Goal: Information Seeking & Learning: Learn about a topic

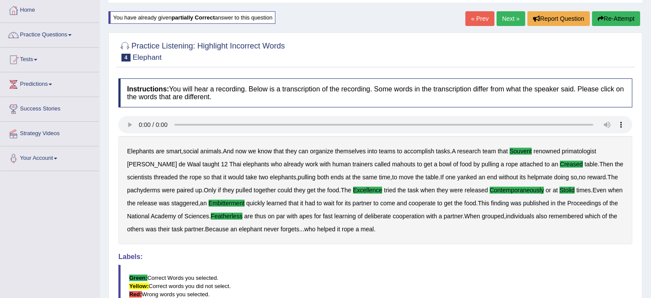
scroll to position [45, 0]
click at [504, 18] on link "Next »" at bounding box center [510, 18] width 29 height 15
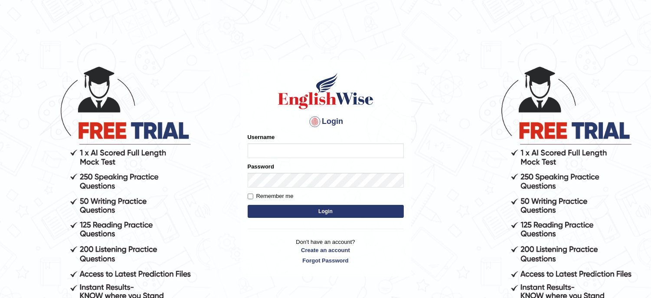
type input "musukwaluis1"
click at [310, 214] on button "Login" at bounding box center [326, 211] width 156 height 13
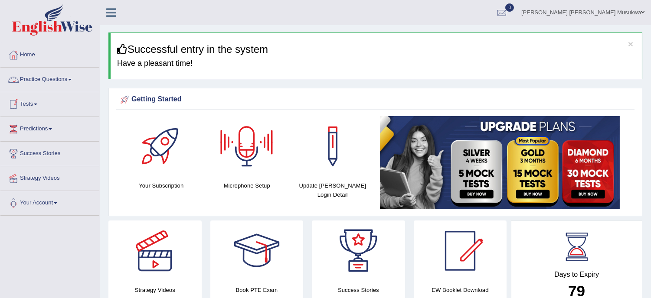
click at [52, 81] on link "Practice Questions" at bounding box center [49, 79] width 99 height 22
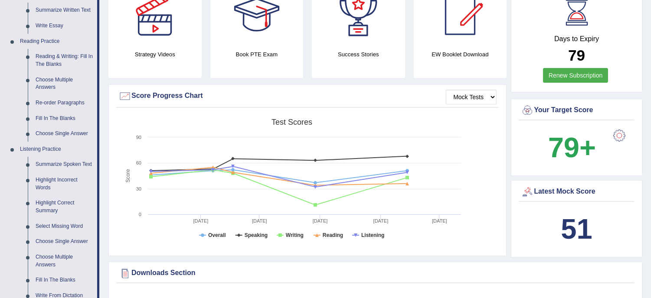
scroll to position [250, 0]
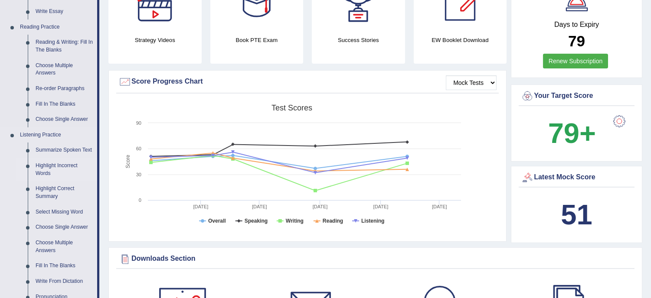
click at [62, 168] on link "Highlight Incorrect Words" at bounding box center [64, 169] width 65 height 23
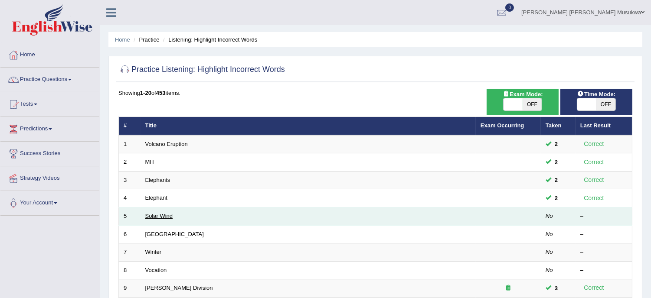
click at [172, 217] on link "Solar Wind" at bounding box center [159, 216] width 28 height 7
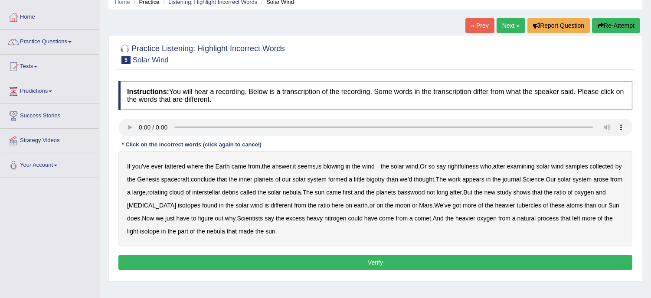
scroll to position [38, 0]
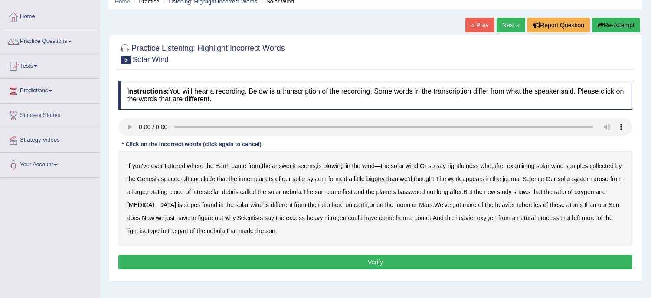
click at [383, 176] on b "bigotry" at bounding box center [375, 179] width 18 height 7
click at [425, 192] on b "basswood" at bounding box center [410, 192] width 27 height 7
click at [173, 164] on b "tattered" at bounding box center [175, 166] width 20 height 7
click at [422, 233] on div "If you've ever tattered where the Earth came from , the answer , it seems , is …" at bounding box center [375, 198] width 514 height 95
click at [148, 200] on div "If you've ever tattered where the Earth came from , the answer , it seems , is …" at bounding box center [375, 198] width 514 height 95
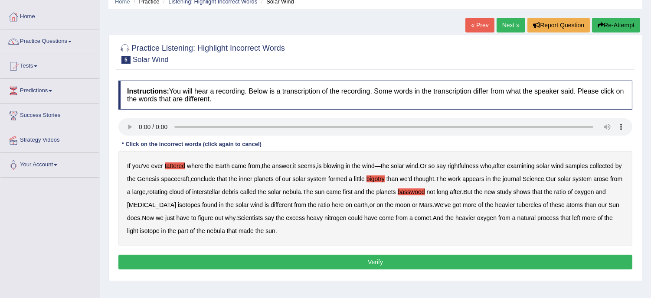
click at [148, 200] on div "If you've ever tattered where the Earth came from , the answer , it seems , is …" at bounding box center [375, 198] width 514 height 95
click at [147, 202] on b "biotin" at bounding box center [151, 205] width 49 height 7
click at [467, 163] on b "rightfulness" at bounding box center [462, 166] width 31 height 7
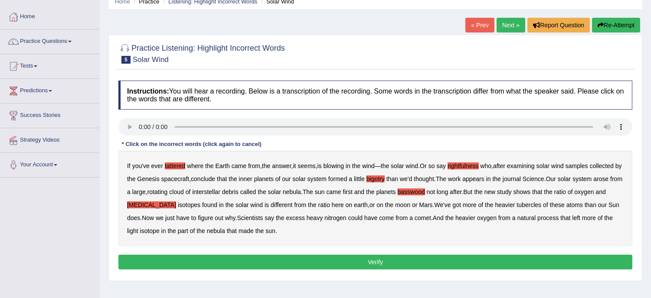
click at [516, 202] on b "tubercles" at bounding box center [528, 205] width 25 height 7
click at [394, 262] on button "Verify" at bounding box center [375, 262] width 514 height 15
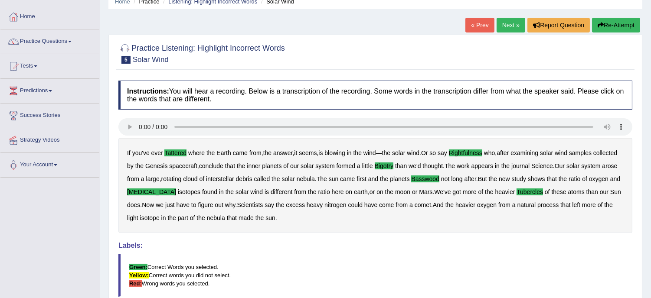
click at [505, 24] on link "Next »" at bounding box center [510, 25] width 29 height 15
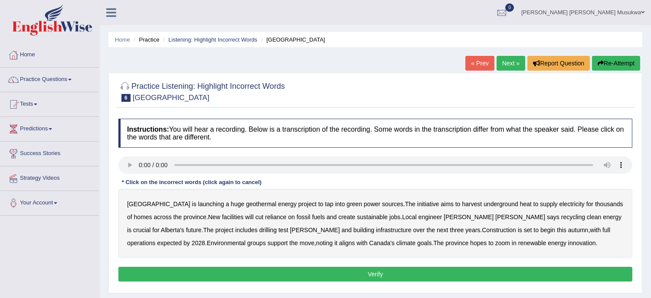
click at [183, 218] on b "province" at bounding box center [194, 217] width 23 height 7
click at [184, 227] on b "Alberta's" at bounding box center [172, 230] width 23 height 7
click at [400, 239] on div "Alberta is launching a huge geothermal energy project to tap into green power s…" at bounding box center [375, 223] width 514 height 69
click at [495, 244] on b "zoom" at bounding box center [502, 243] width 15 height 7
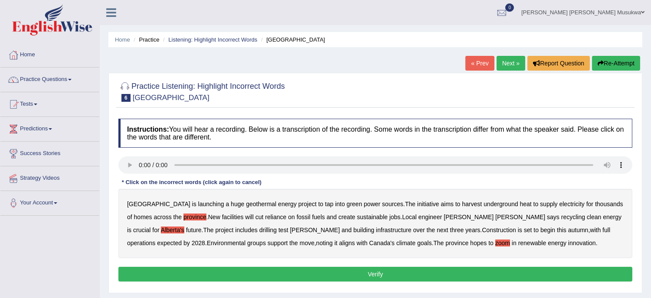
click at [561, 217] on b "recycling" at bounding box center [573, 217] width 24 height 7
click at [184, 227] on b "Alberta's" at bounding box center [172, 230] width 23 height 7
click at [193, 220] on div "Instructions: You will hear a recording. Below is a transcription of the record…" at bounding box center [375, 201] width 518 height 174
drag, startPoint x: 193, startPoint y: 220, endPoint x: 231, endPoint y: 207, distance: 40.7
click at [231, 207] on div "Alberta is launching a huge geothermal energy project to tap into green power s…" at bounding box center [375, 223] width 514 height 69
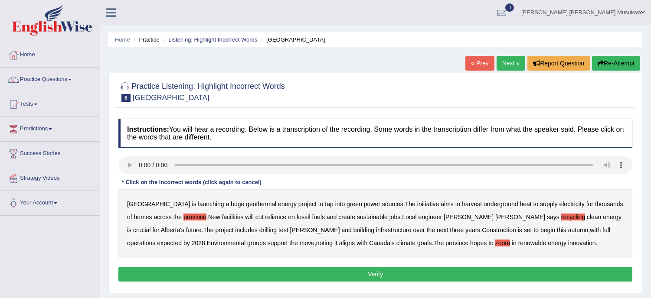
click at [246, 202] on b "geothermal" at bounding box center [261, 204] width 30 height 7
click at [183, 217] on b "province" at bounding box center [194, 217] width 23 height 7
drag, startPoint x: 300, startPoint y: 233, endPoint x: 369, endPoint y: 260, distance: 73.6
click at [369, 260] on div "Instructions: You will hear a recording. Below is a transcription of the record…" at bounding box center [375, 201] width 518 height 174
drag, startPoint x: 452, startPoint y: 231, endPoint x: 377, endPoint y: 275, distance: 86.7
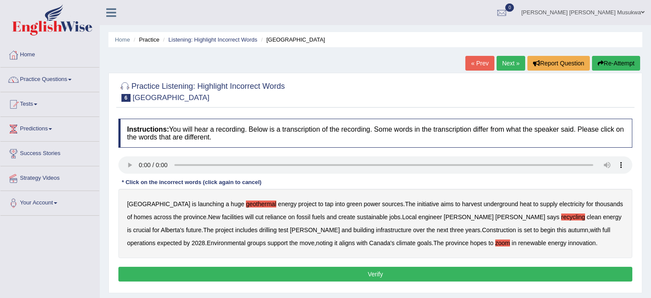
click at [377, 275] on div "Instructions: You will hear a recording. Below is a transcription of the record…" at bounding box center [375, 201] width 518 height 174
click at [377, 275] on button "Verify" at bounding box center [375, 274] width 514 height 15
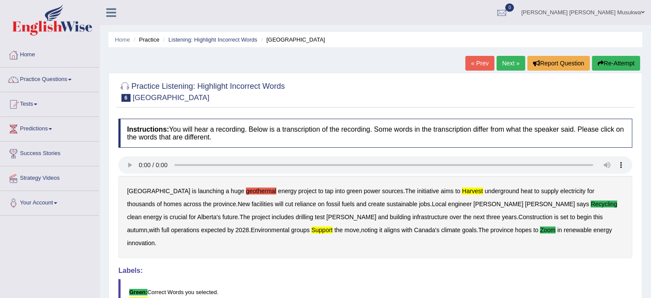
click at [246, 193] on b "geothermal" at bounding box center [261, 191] width 30 height 7
click at [462, 192] on b "harvest" at bounding box center [472, 191] width 21 height 7
click at [311, 231] on b "support" at bounding box center [321, 230] width 21 height 7
click at [612, 64] on button "Re-Attempt" at bounding box center [616, 63] width 48 height 15
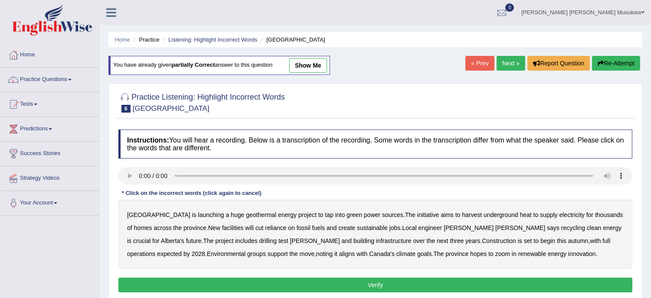
drag, startPoint x: 159, startPoint y: 214, endPoint x: 143, endPoint y: 194, distance: 25.3
click at [143, 194] on div "Instructions: You will hear a recording. Below is a transcription of the record…" at bounding box center [375, 212] width 518 height 174
drag, startPoint x: 248, startPoint y: 223, endPoint x: 328, endPoint y: 234, distance: 80.9
click at [328, 234] on div "Alberta is launching a huge geothermal energy project to tap into green power s…" at bounding box center [375, 234] width 514 height 69
click at [462, 215] on b "harvest" at bounding box center [472, 215] width 20 height 7
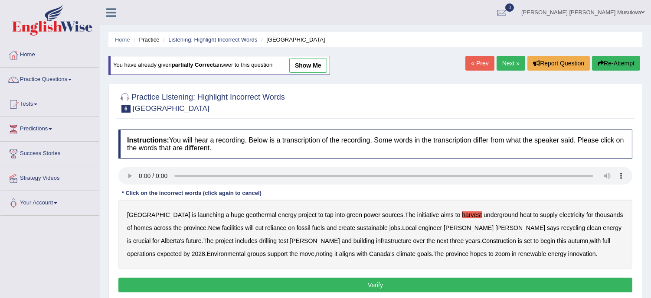
click at [561, 226] on b "recycling" at bounding box center [573, 228] width 24 height 7
drag, startPoint x: 370, startPoint y: 250, endPoint x: 422, endPoint y: 241, distance: 52.7
click at [422, 241] on div "Alberta is launching a huge geothermal energy project to tap into green power s…" at bounding box center [375, 234] width 514 height 69
click at [267, 252] on b "support" at bounding box center [277, 254] width 20 height 7
click at [348, 257] on div "Alberta is launching a huge geothermal energy project to tap into green power s…" at bounding box center [375, 234] width 514 height 69
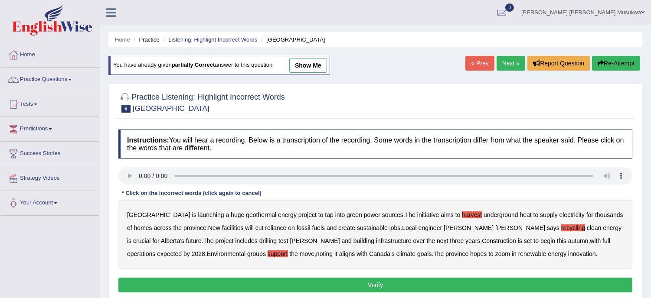
click at [495, 254] on b "zoom" at bounding box center [502, 254] width 15 height 7
click at [381, 287] on button "Verify" at bounding box center [375, 285] width 514 height 15
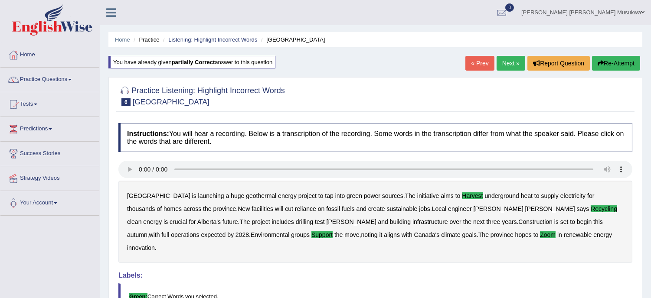
click at [508, 59] on link "Next »" at bounding box center [510, 63] width 29 height 15
